Goal: Communication & Community: Participate in discussion

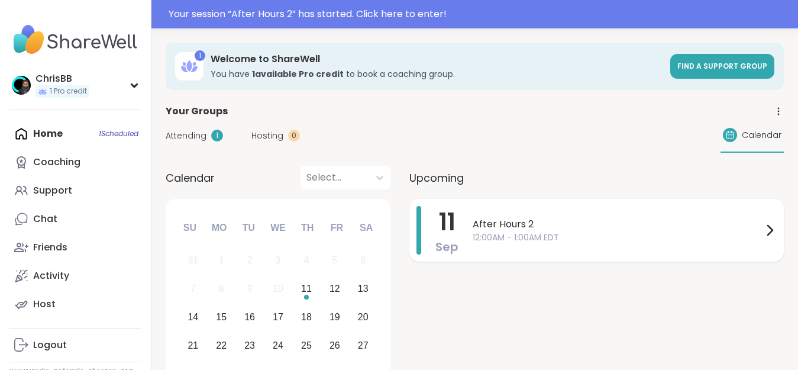
click at [505, 227] on span "After Hours 2" at bounding box center [618, 224] width 290 height 14
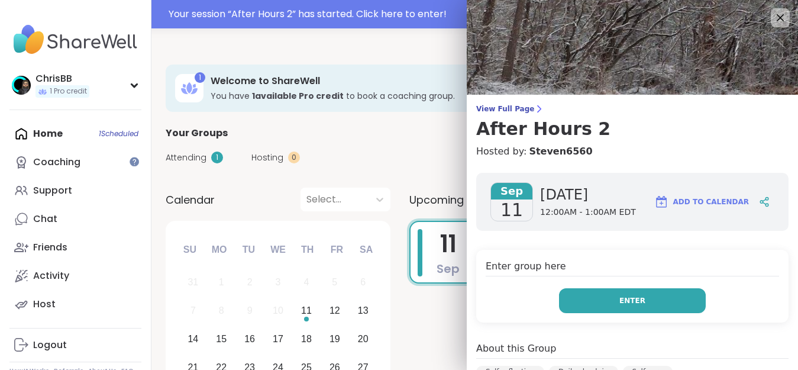
click at [624, 297] on span "Enter" at bounding box center [633, 300] width 26 height 11
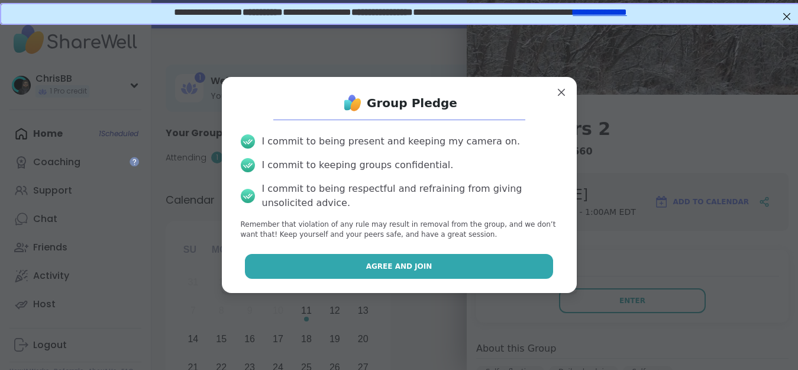
click at [402, 260] on button "Agree and Join" at bounding box center [399, 266] width 308 height 25
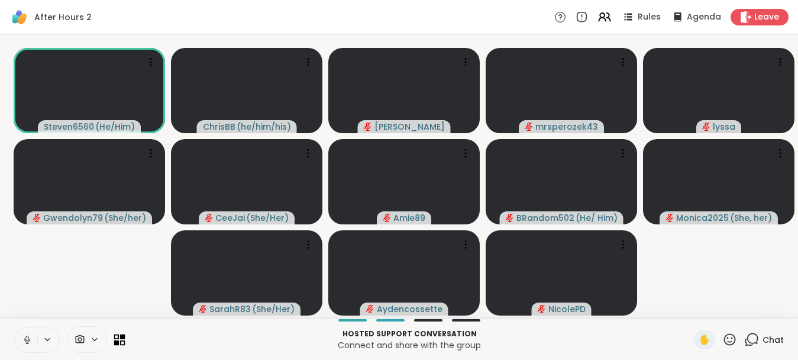
click at [122, 339] on icon at bounding box center [122, 336] width 5 height 5
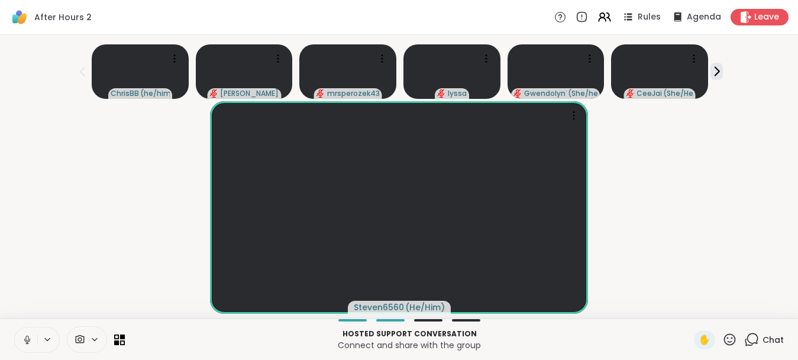
click at [53, 229] on div "Steven6560 ( He/Him )" at bounding box center [399, 207] width 784 height 212
click at [47, 344] on icon at bounding box center [47, 339] width 9 height 10
click at [26, 345] on icon at bounding box center [27, 339] width 11 height 11
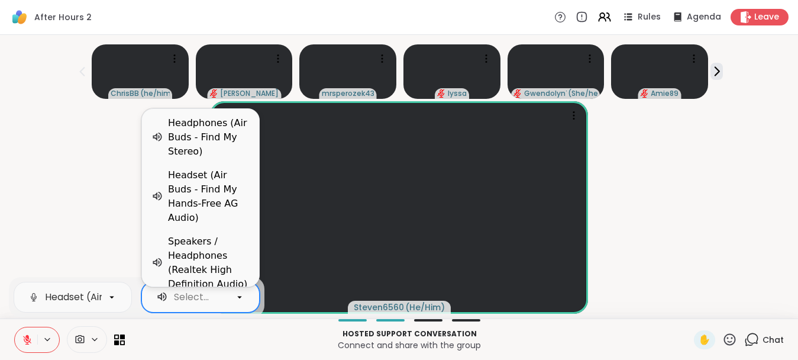
click at [237, 302] on icon at bounding box center [239, 297] width 11 height 11
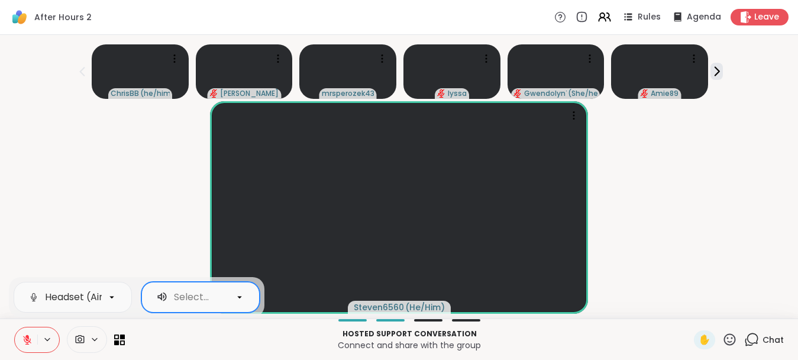
click at [237, 302] on icon at bounding box center [239, 297] width 11 height 11
click at [114, 302] on icon at bounding box center [112, 297] width 11 height 11
click at [51, 344] on icon at bounding box center [47, 339] width 9 height 10
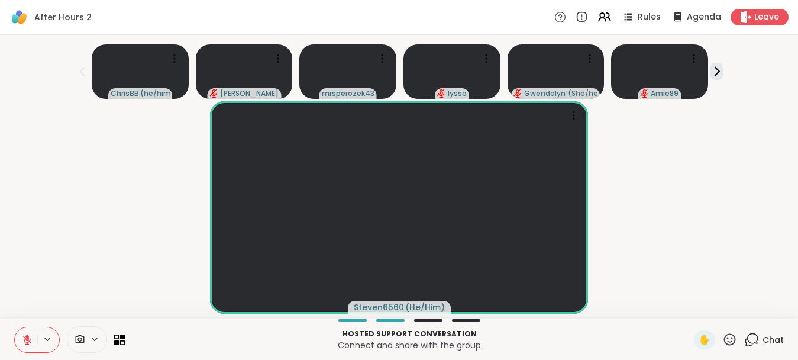
click at [95, 344] on icon at bounding box center [94, 339] width 9 height 10
click at [32, 345] on icon at bounding box center [27, 339] width 11 height 11
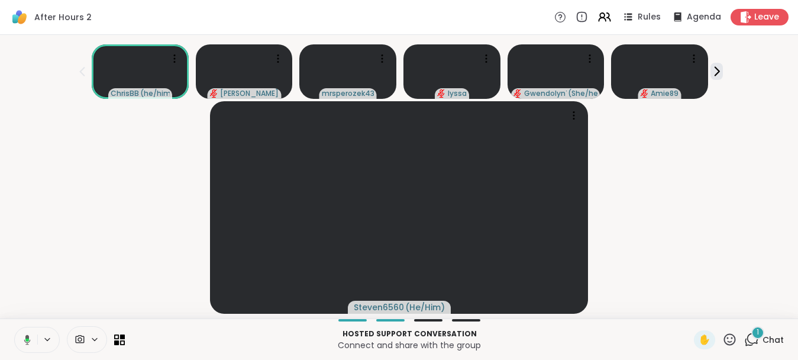
click at [28, 341] on icon at bounding box center [27, 339] width 4 height 3
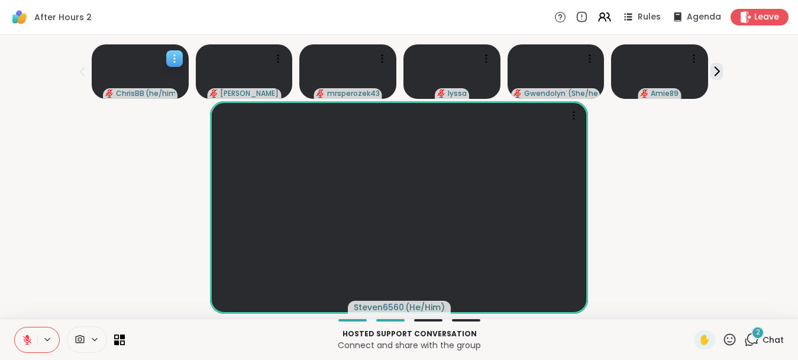
click at [173, 96] on span "( he/him/his )" at bounding box center [161, 93] width 30 height 9
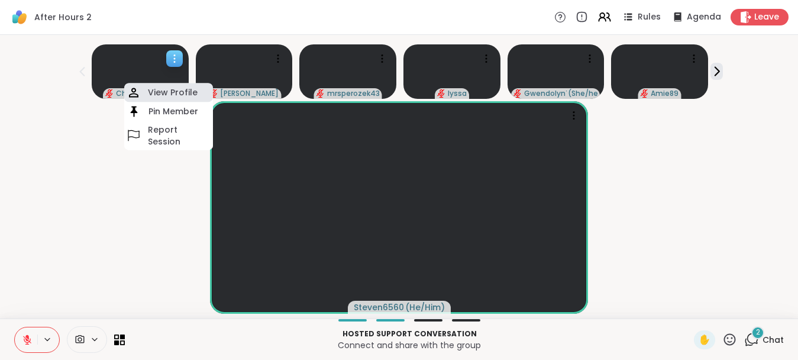
click at [177, 92] on h4 "View Profile" at bounding box center [173, 92] width 50 height 12
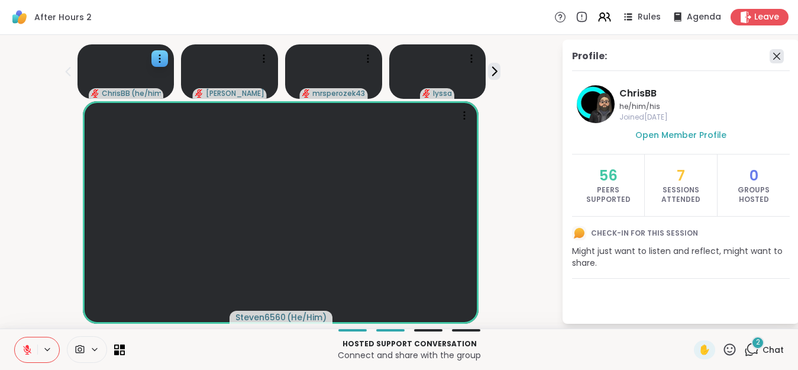
click at [784, 59] on icon at bounding box center [777, 56] width 14 height 14
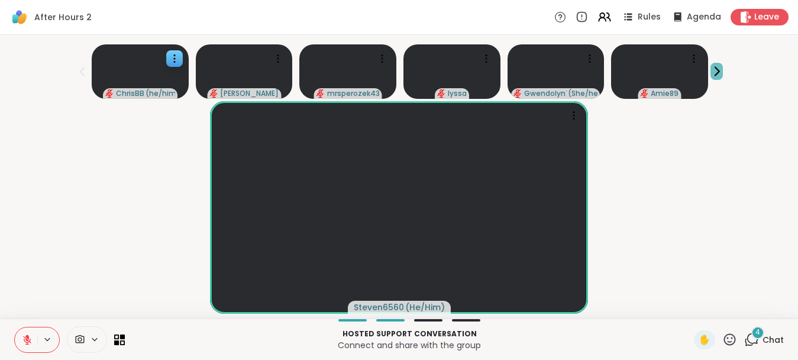
click at [723, 72] on icon at bounding box center [717, 71] width 12 height 12
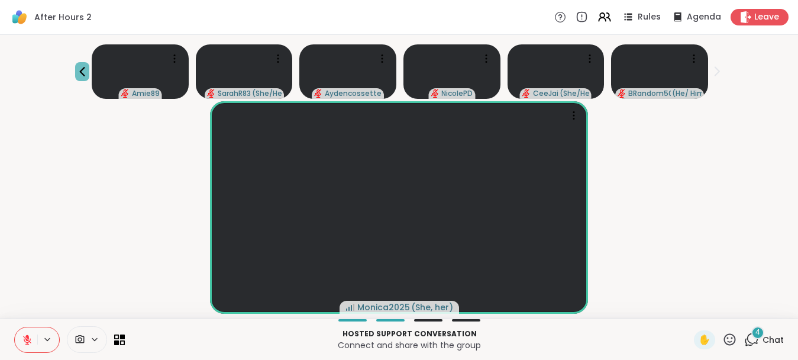
click at [86, 70] on icon at bounding box center [82, 72] width 14 height 14
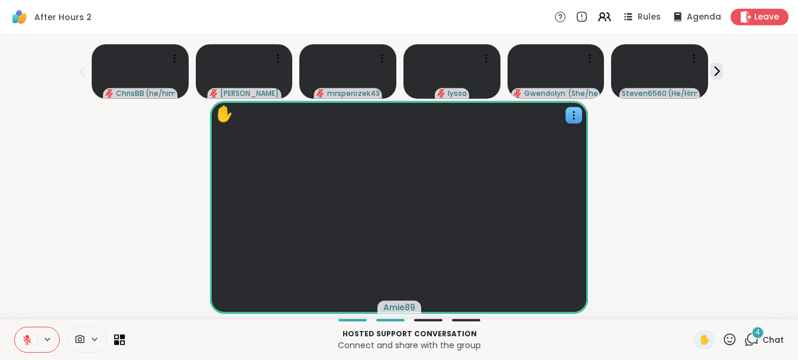
scroll to position [10, 0]
click at [707, 342] on span "✋" at bounding box center [705, 340] width 12 height 14
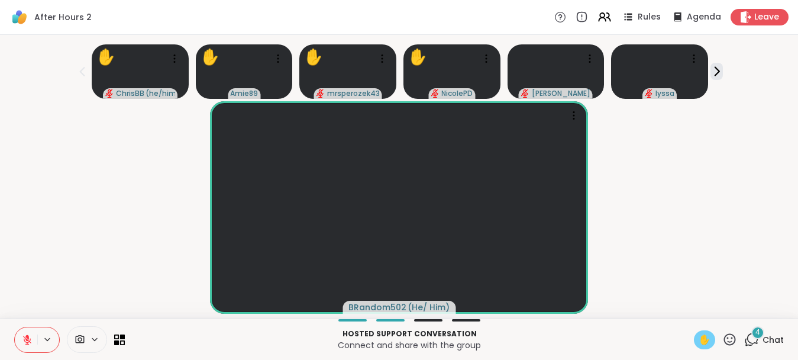
click at [30, 341] on icon at bounding box center [27, 340] width 8 height 8
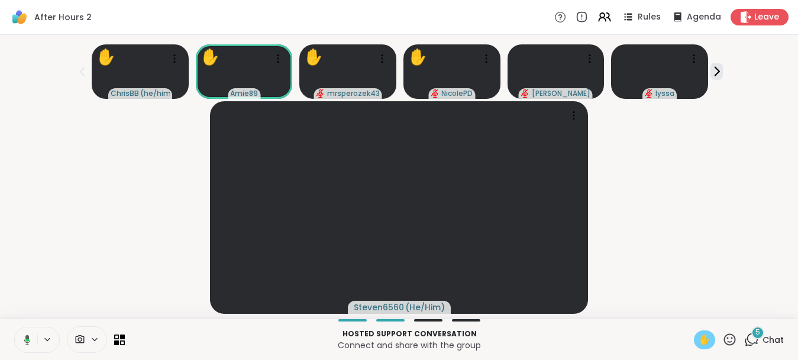
click at [30, 336] on icon at bounding box center [25, 339] width 11 height 11
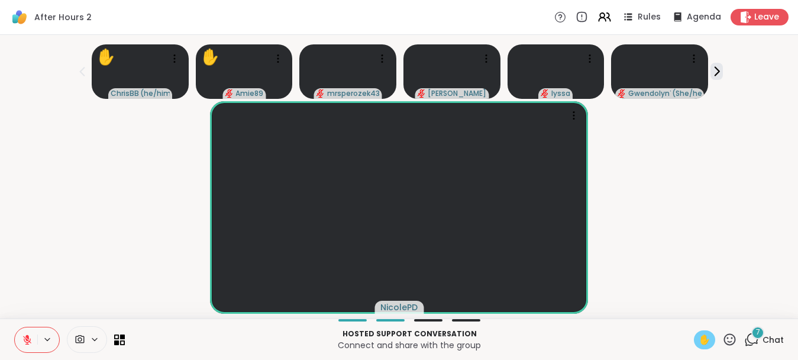
click at [707, 339] on span "✋" at bounding box center [705, 340] width 12 height 14
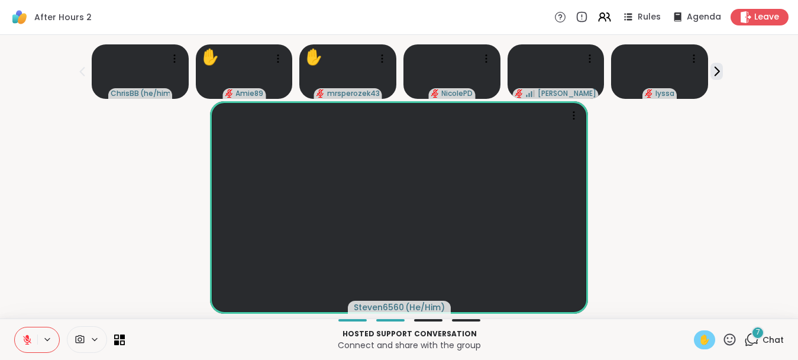
click at [703, 334] on span "✋" at bounding box center [705, 340] width 12 height 14
click at [25, 342] on icon at bounding box center [27, 340] width 8 height 8
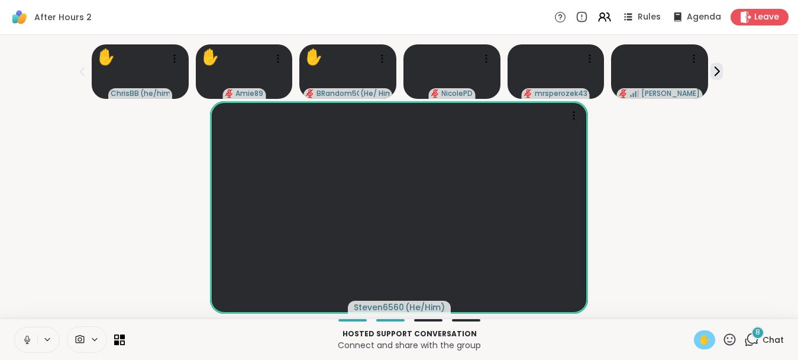
click at [30, 341] on icon at bounding box center [27, 339] width 11 height 11
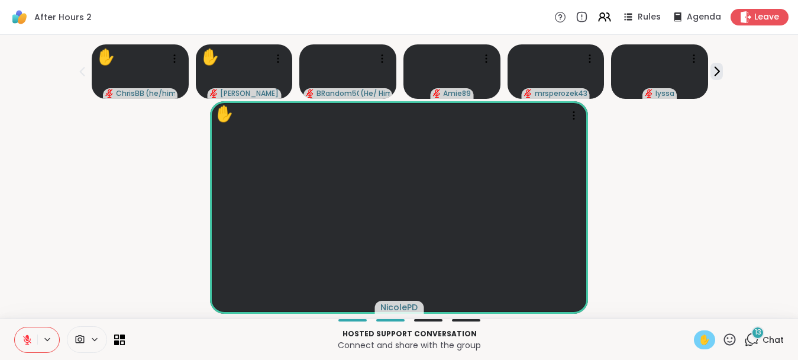
click at [706, 344] on span "✋" at bounding box center [705, 340] width 12 height 14
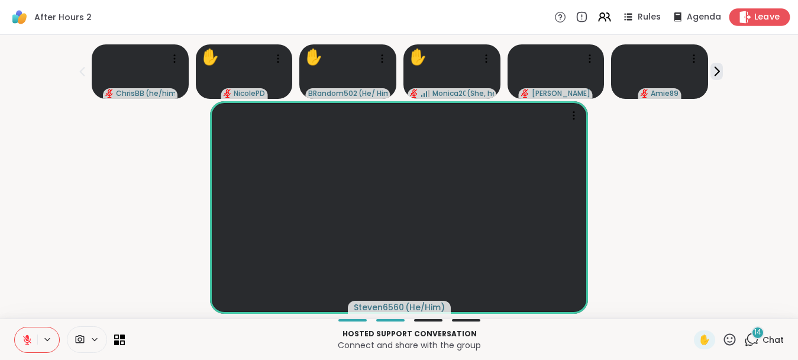
click at [760, 11] on span "Leave" at bounding box center [768, 17] width 26 height 12
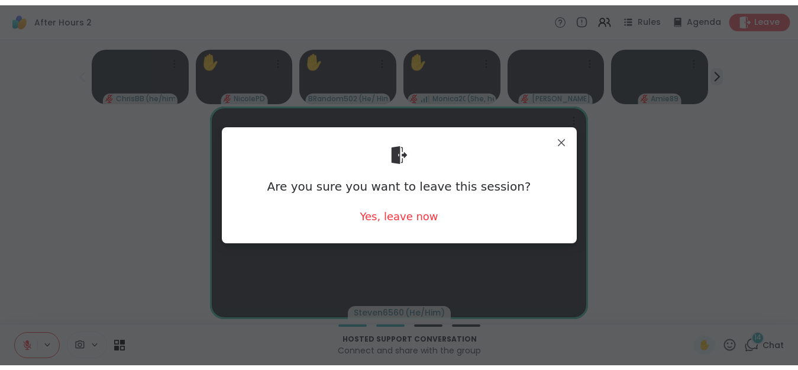
scroll to position [0, 0]
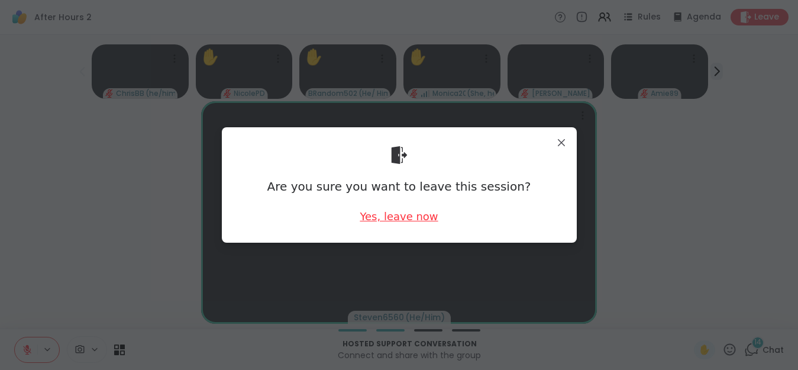
click at [423, 222] on div "Yes, leave now" at bounding box center [399, 216] width 78 height 15
